Goal: Transaction & Acquisition: Purchase product/service

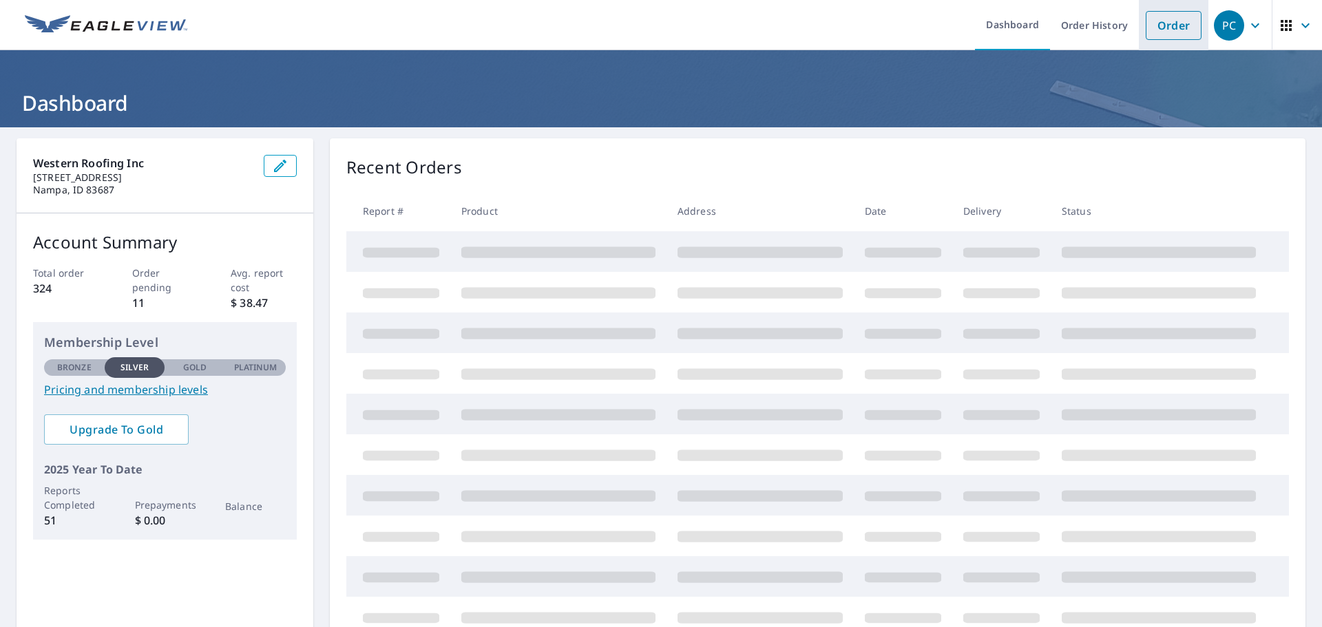
click at [1145, 32] on link "Order" at bounding box center [1173, 25] width 56 height 29
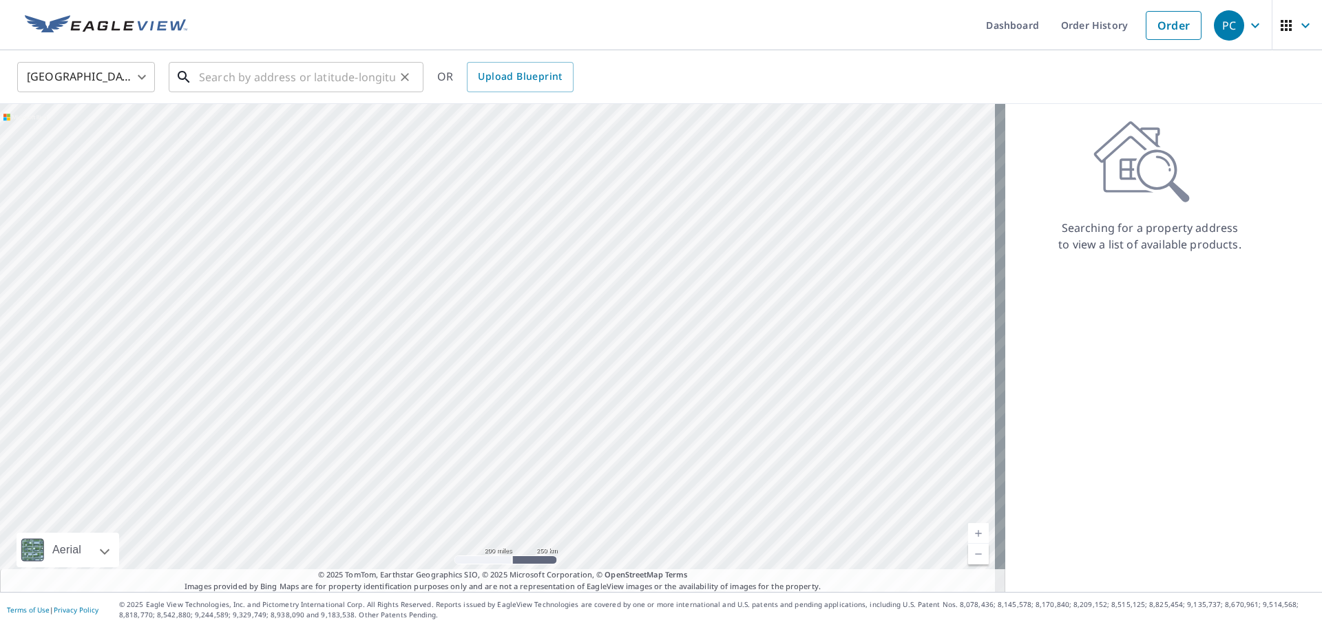
click at [260, 72] on input "text" at bounding box center [297, 77] width 196 height 39
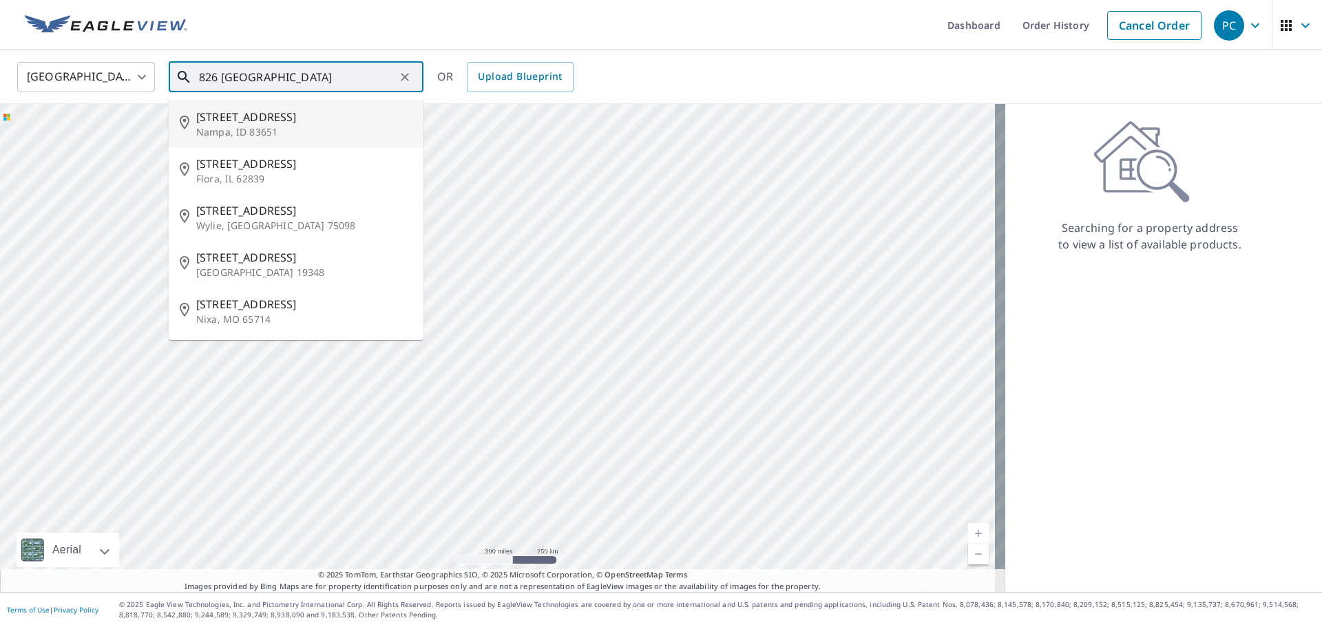
click at [297, 109] on span "[STREET_ADDRESS]" at bounding box center [304, 117] width 216 height 17
type input "[STREET_ADDRESS][PERSON_NAME]"
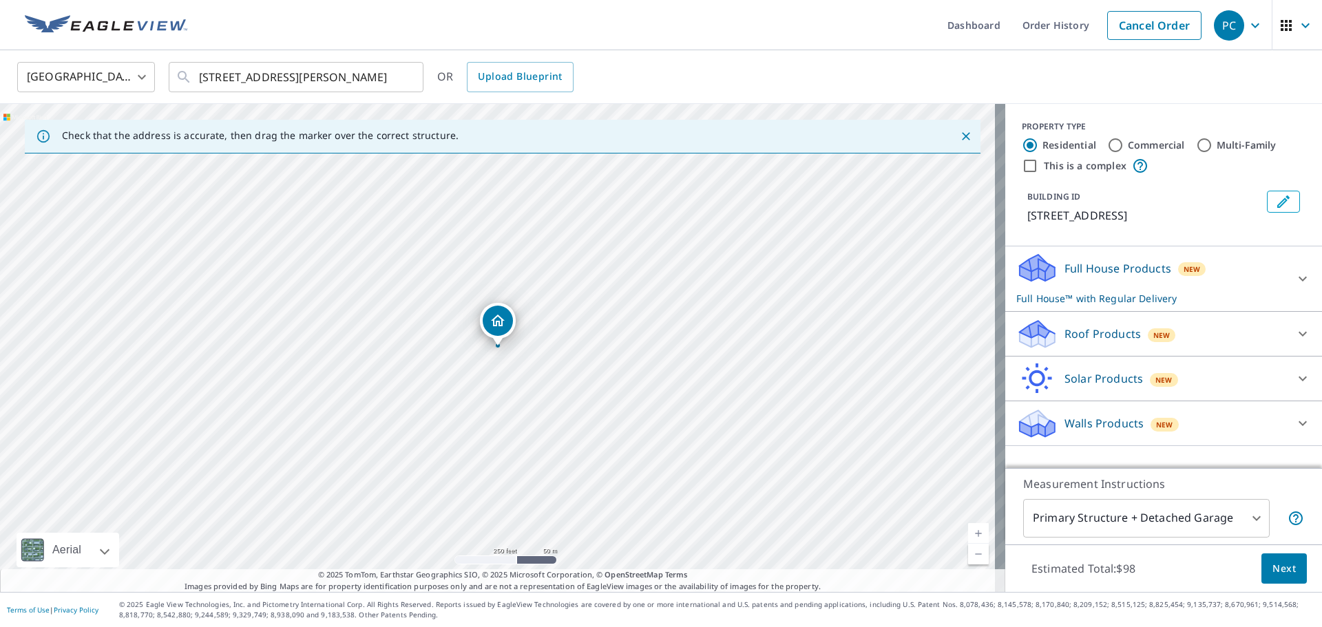
click at [1088, 333] on p "Roof Products" at bounding box center [1102, 334] width 76 height 17
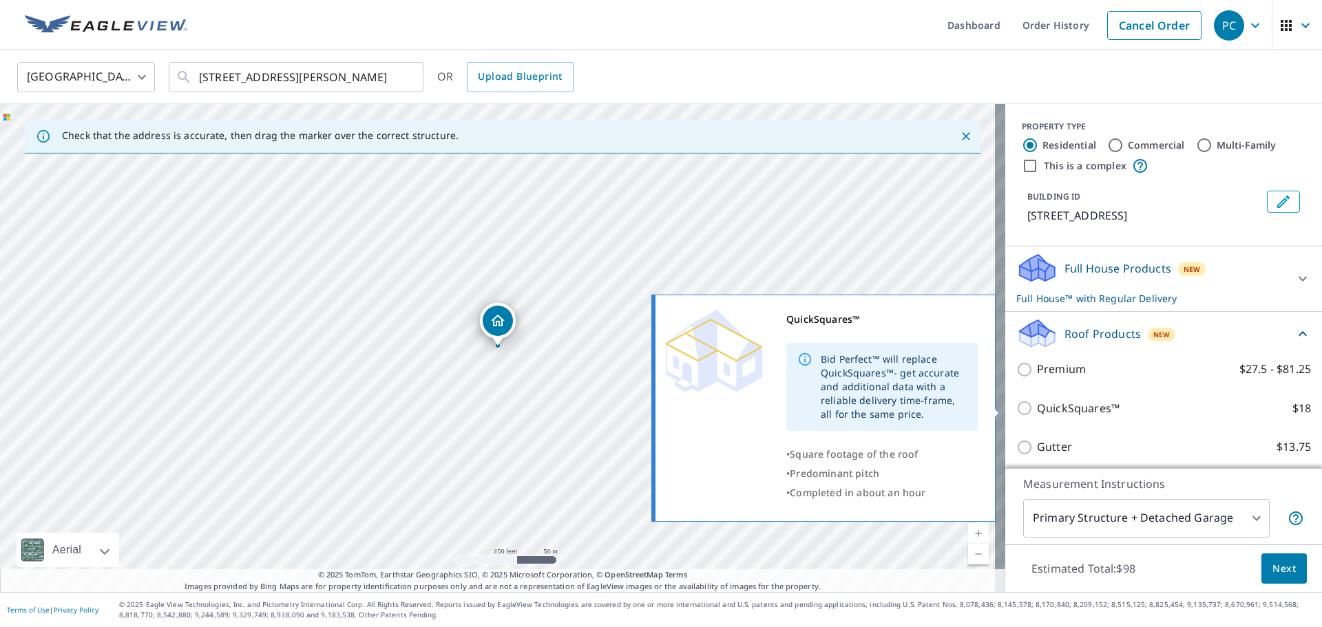
click at [1108, 403] on label "QuickSquares™ $18" at bounding box center [1174, 408] width 274 height 17
click at [1037, 403] on input "QuickSquares™ $18" at bounding box center [1026, 408] width 21 height 17
checkbox input "true"
checkbox input "false"
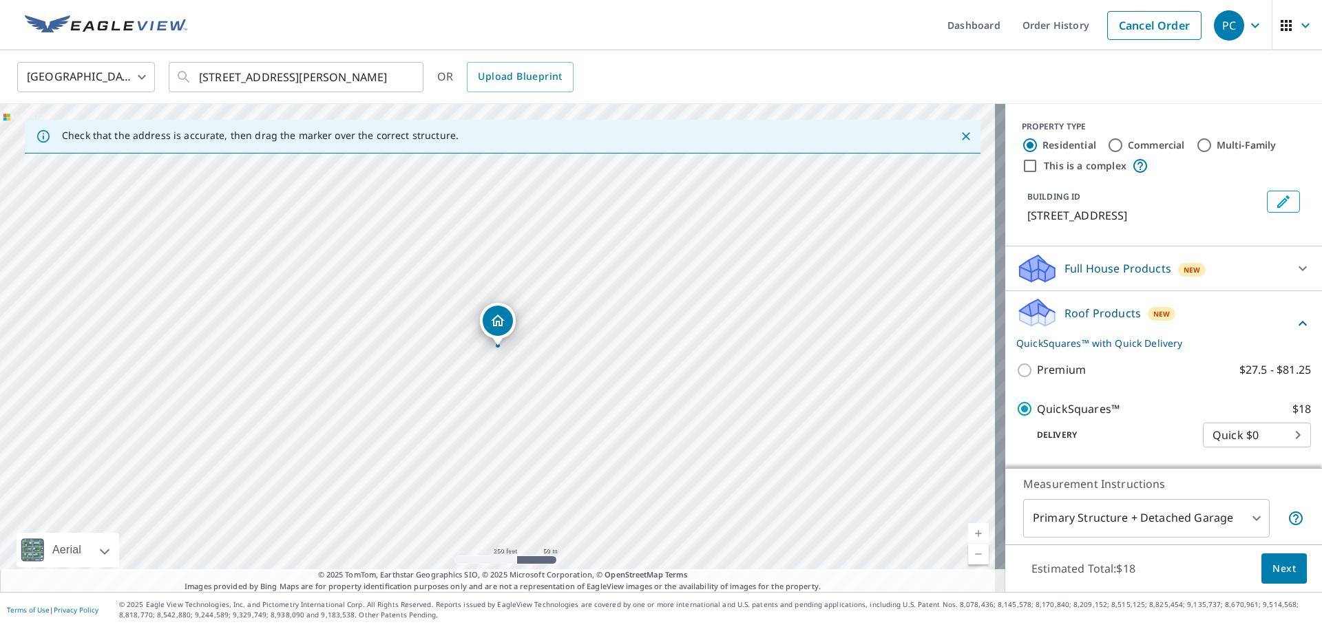
click at [1272, 563] on span "Next" at bounding box center [1283, 568] width 23 height 17
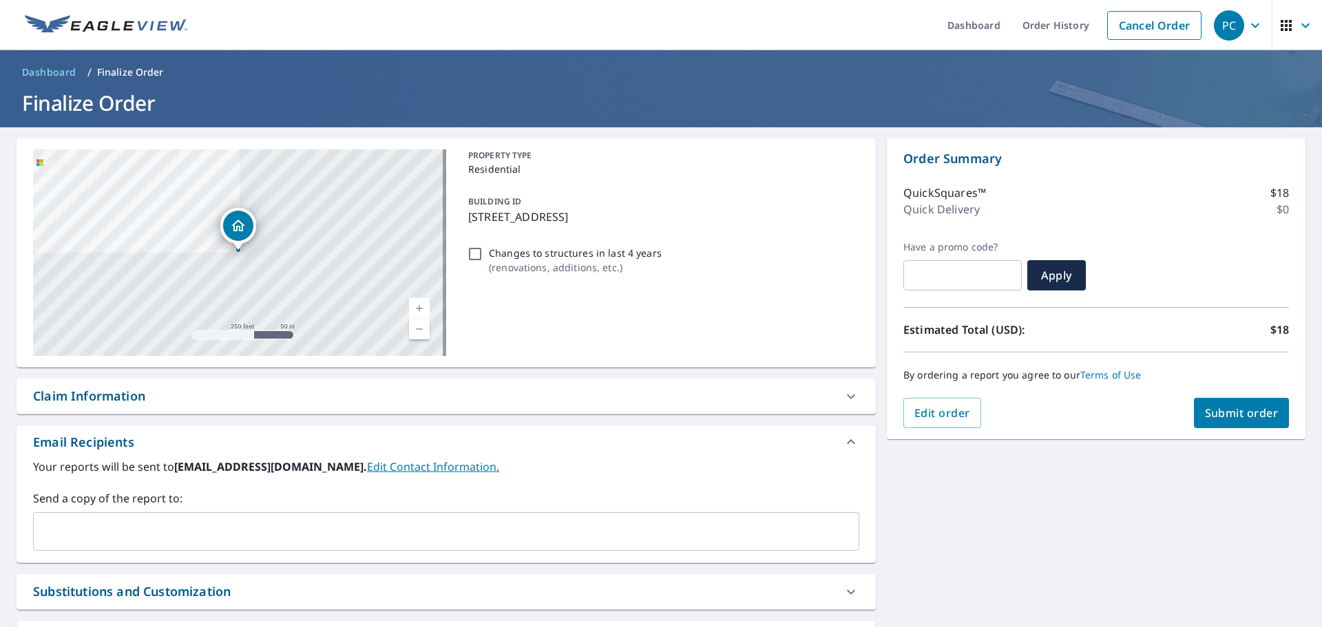
click at [172, 521] on input "text" at bounding box center [435, 531] width 793 height 26
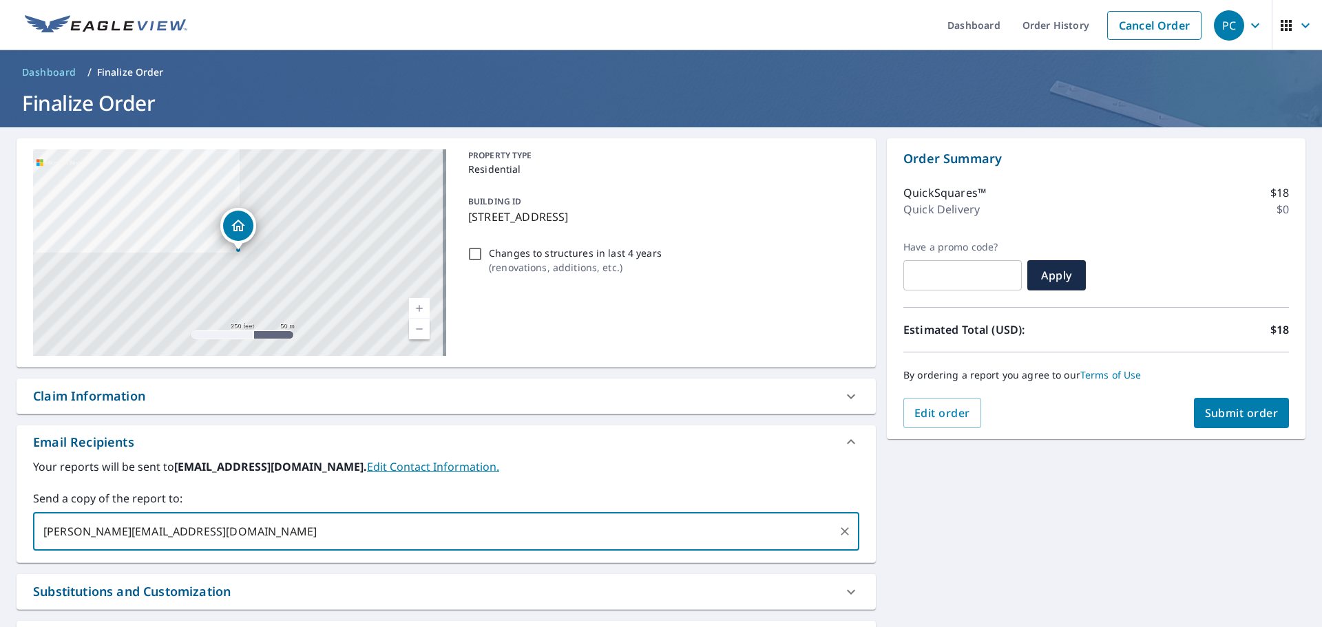
type input "[PERSON_NAME][EMAIL_ADDRESS][DOMAIN_NAME]"
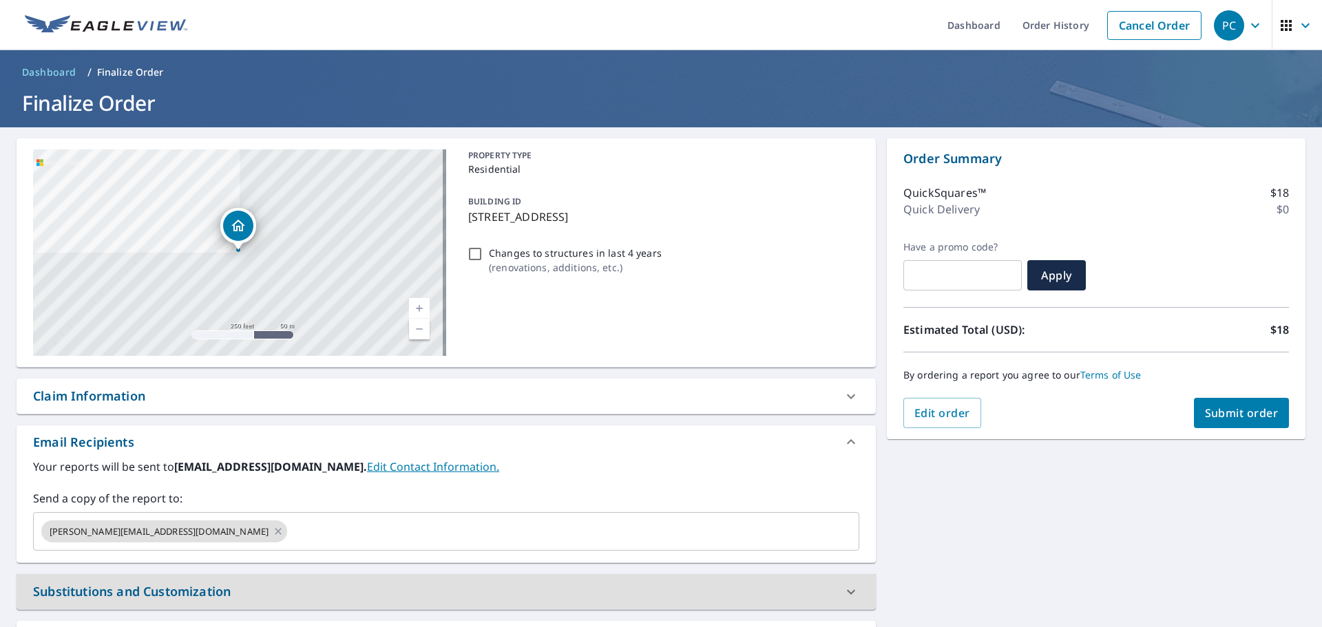
click at [1247, 400] on button "Submit order" at bounding box center [1242, 413] width 96 height 30
checkbox input "true"
